Goal: Information Seeking & Learning: Stay updated

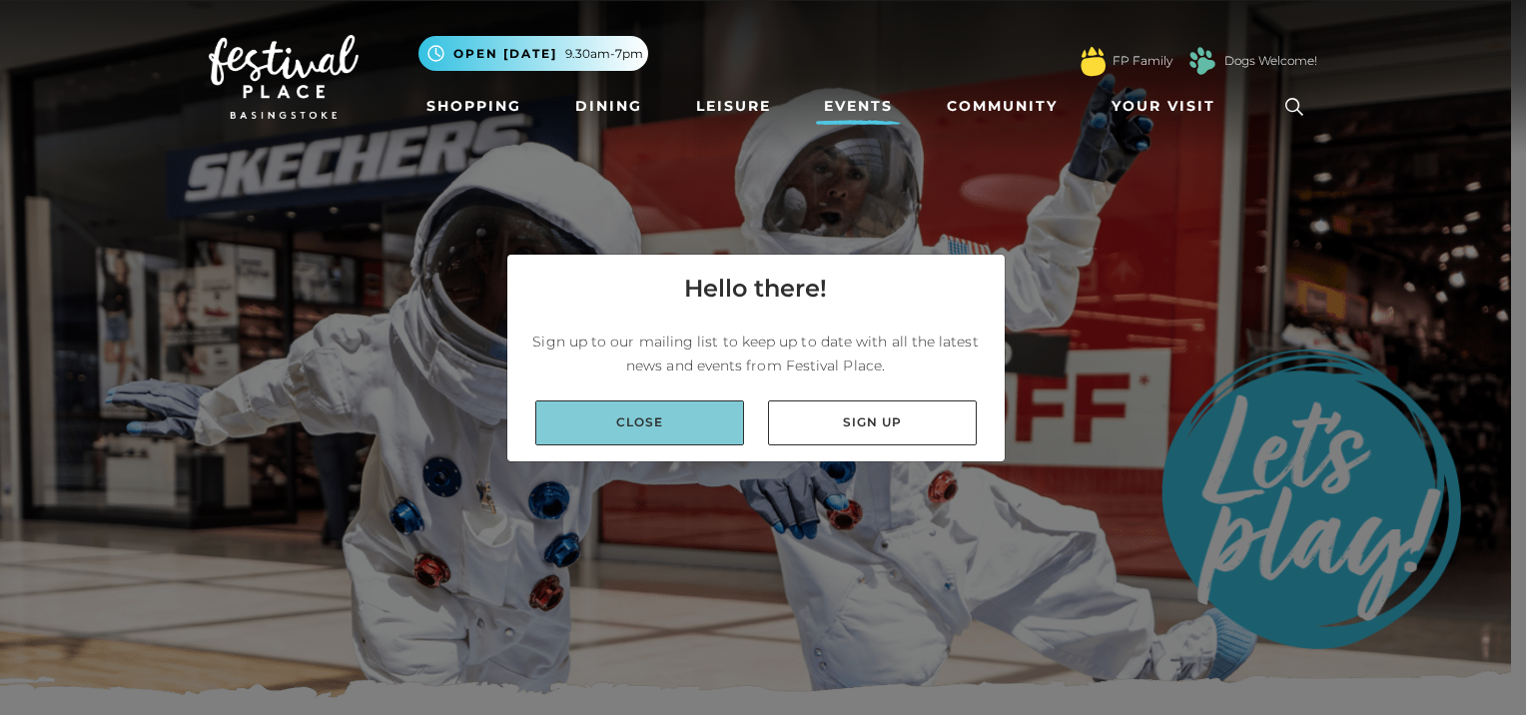
click at [691, 435] on link "Close" at bounding box center [639, 423] width 209 height 45
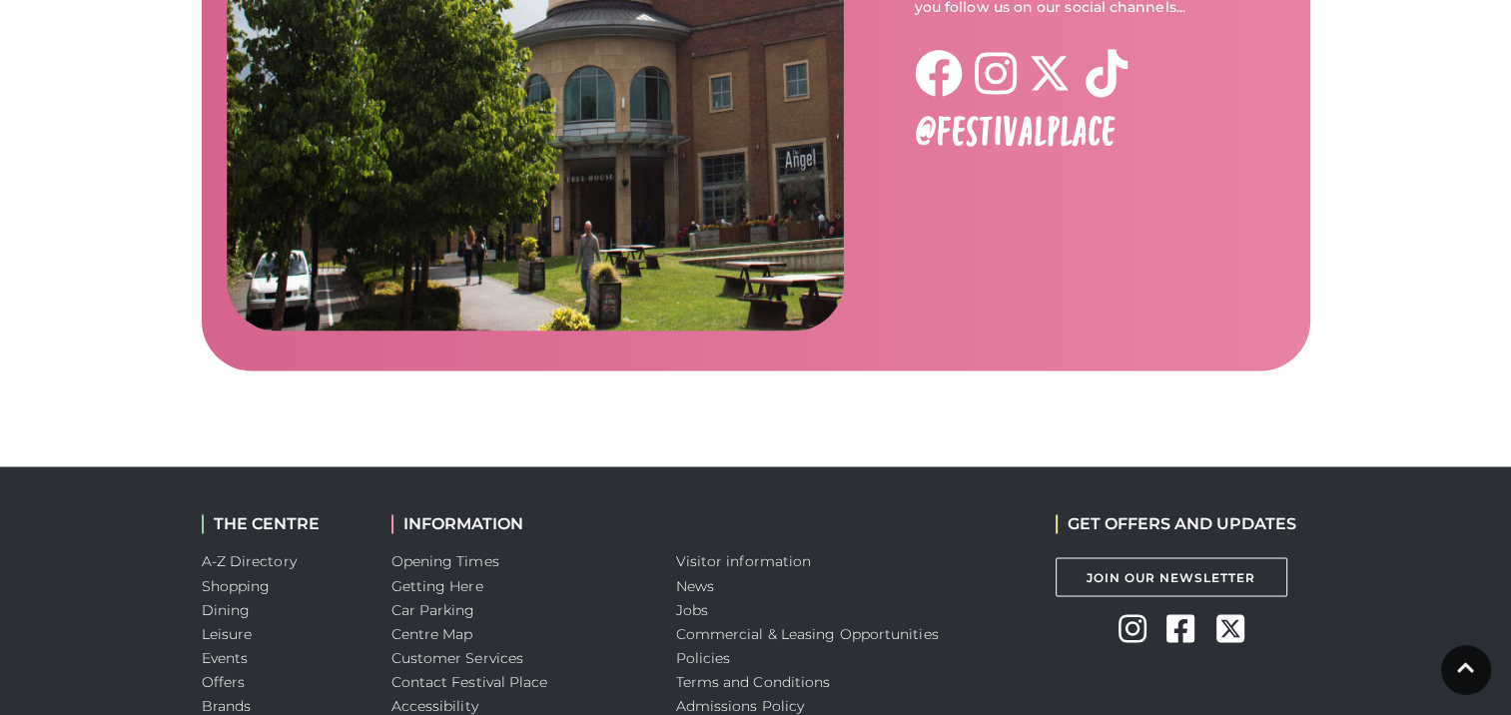
scroll to position [3379, 0]
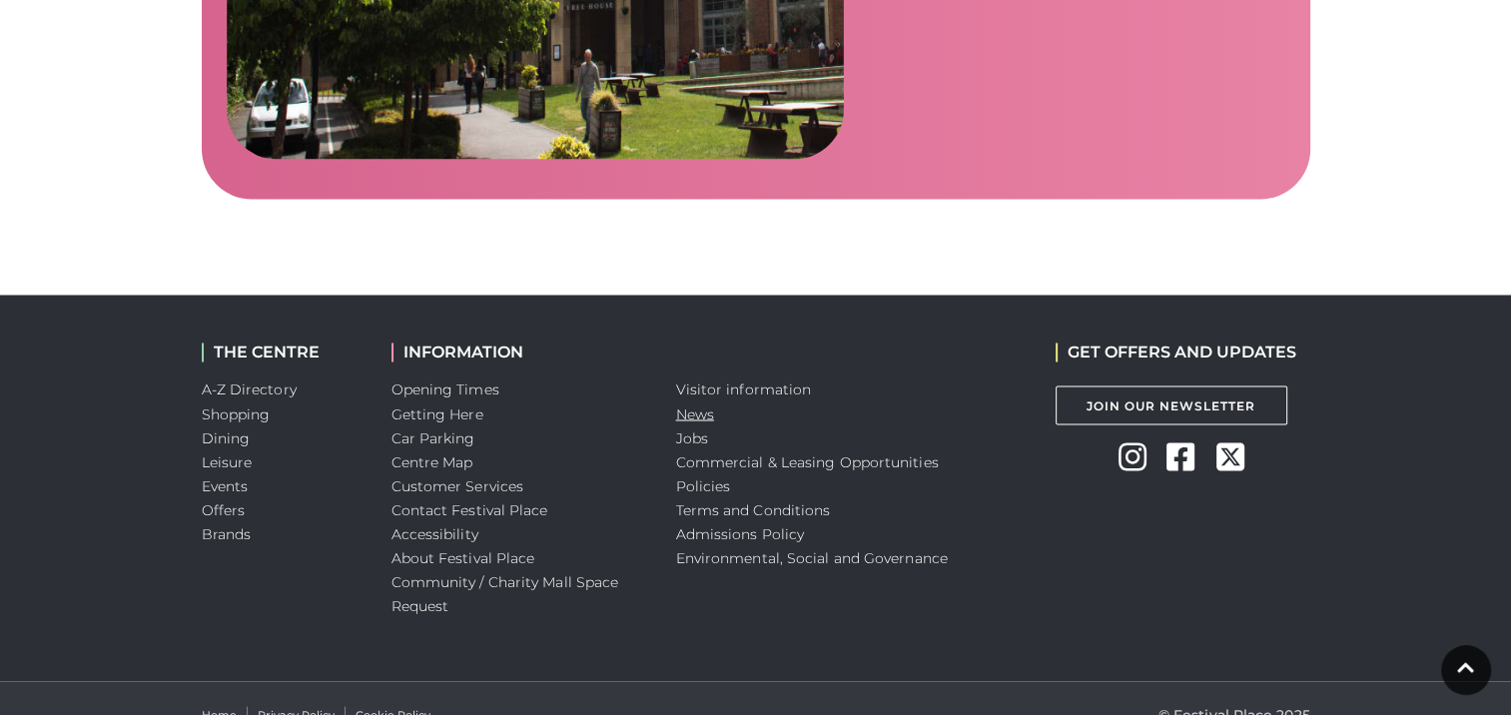
click at [700, 405] on link "News" at bounding box center [695, 414] width 38 height 18
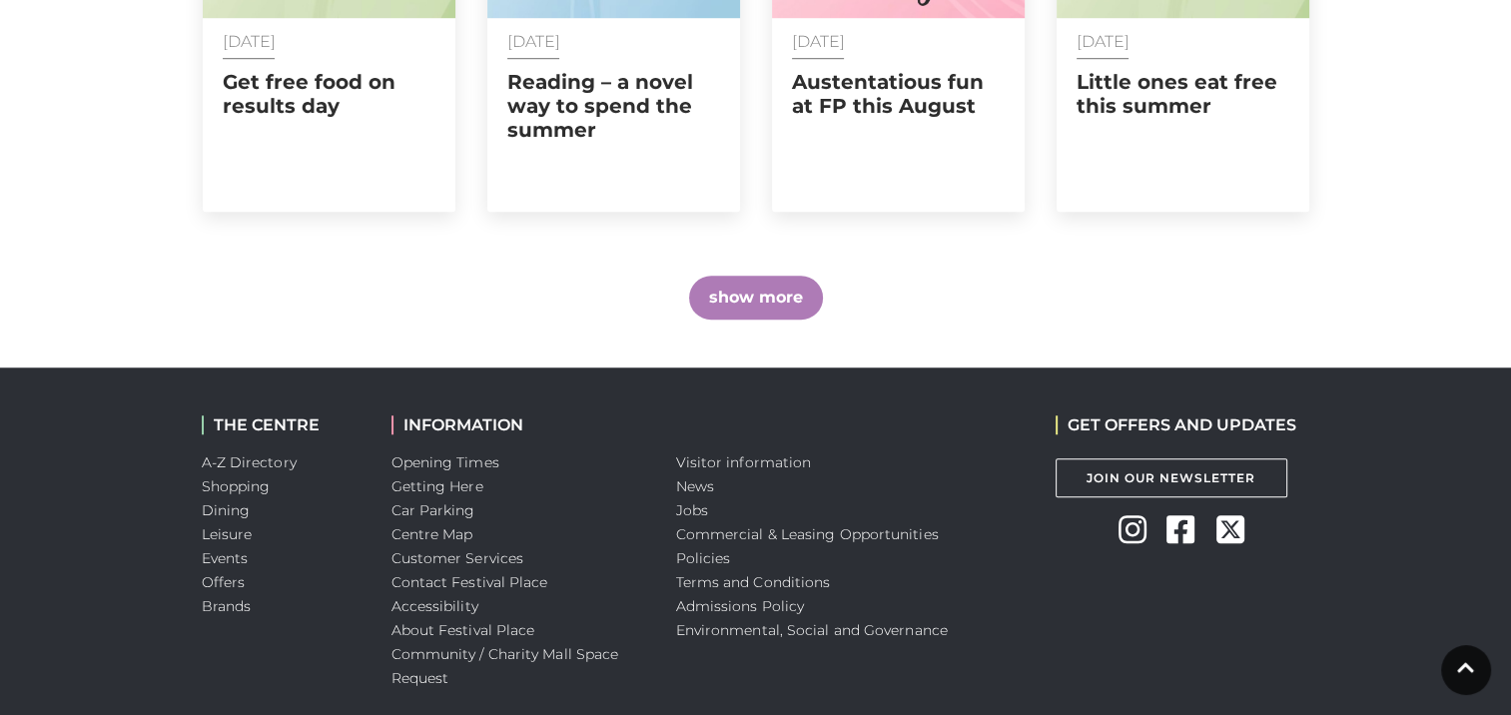
scroll to position [899, 0]
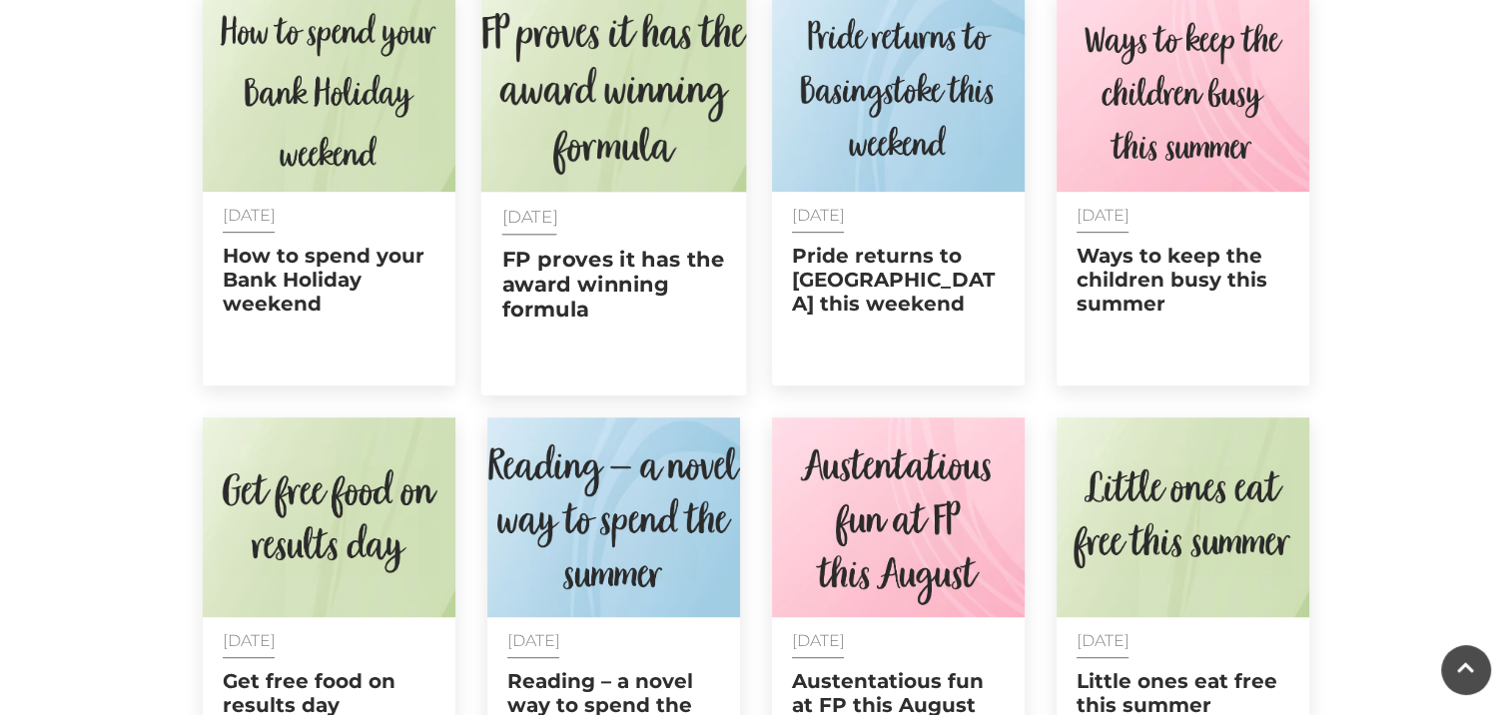
click at [569, 269] on h2 "FP proves it has the award winning formula" at bounding box center [613, 285] width 224 height 76
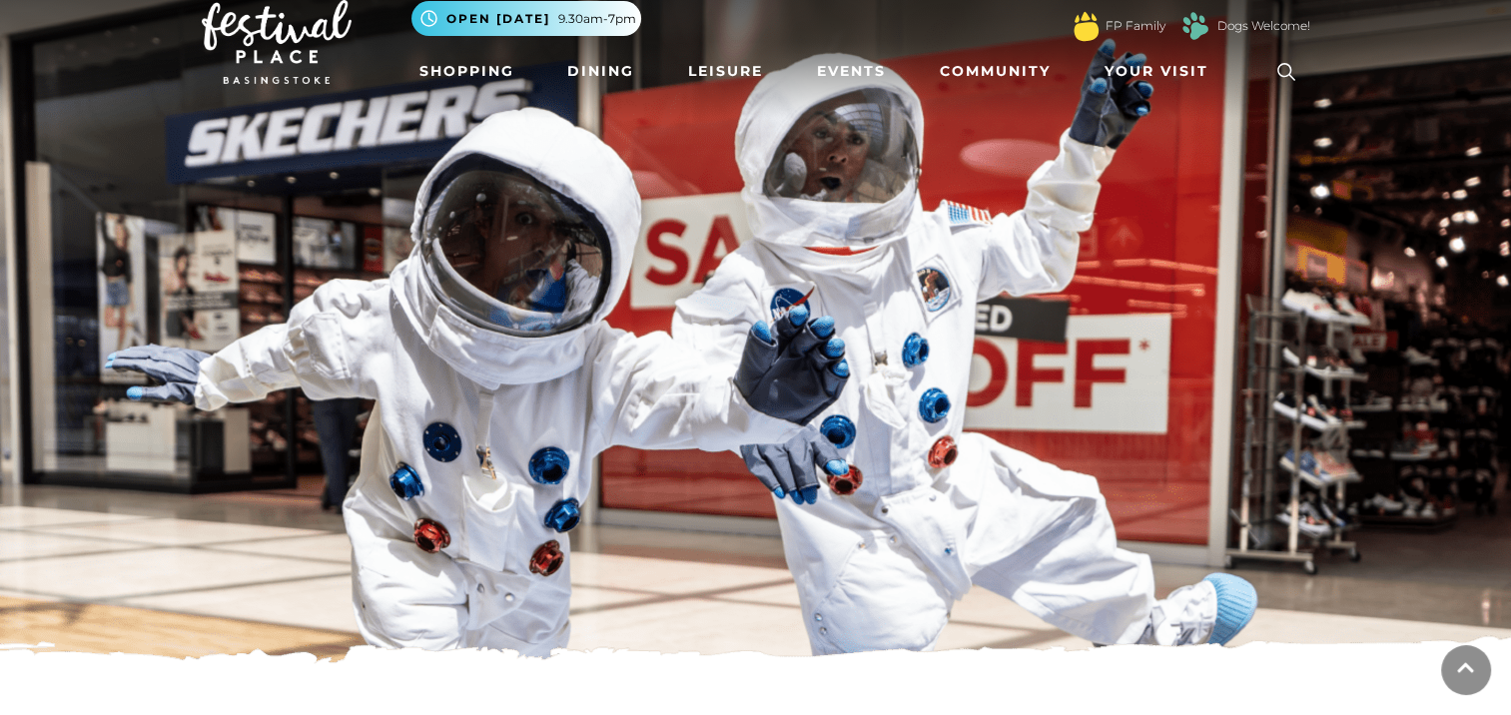
scroll to position [0, 0]
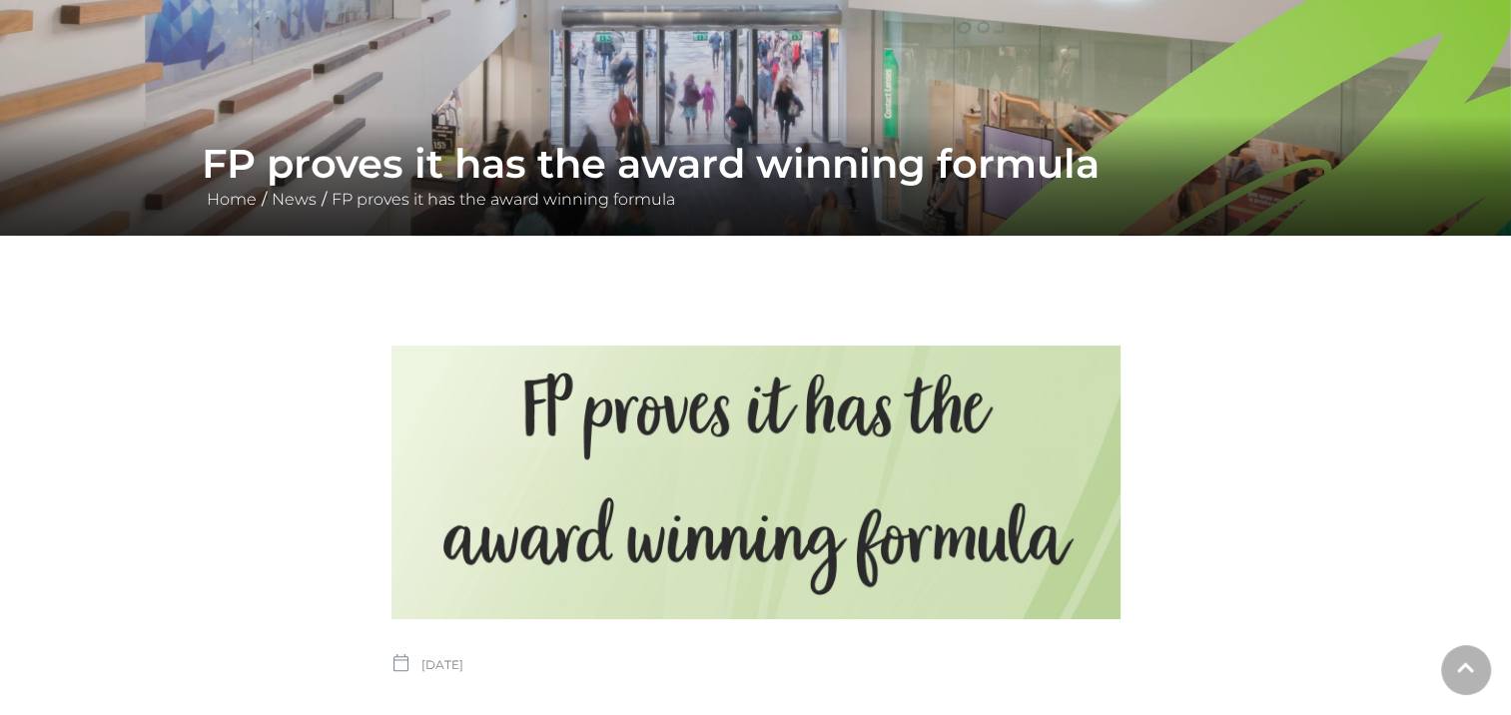
scroll to position [699, 0]
